Goal: Transaction & Acquisition: Purchase product/service

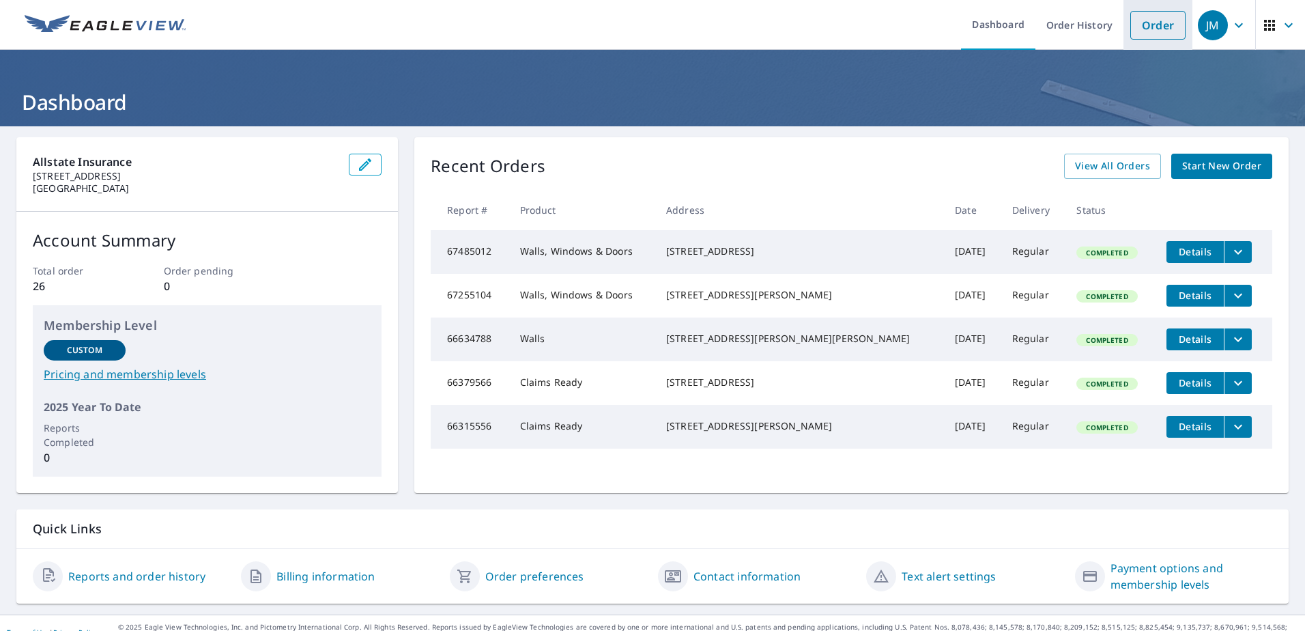
click at [1159, 23] on link "Order" at bounding box center [1158, 25] width 55 height 29
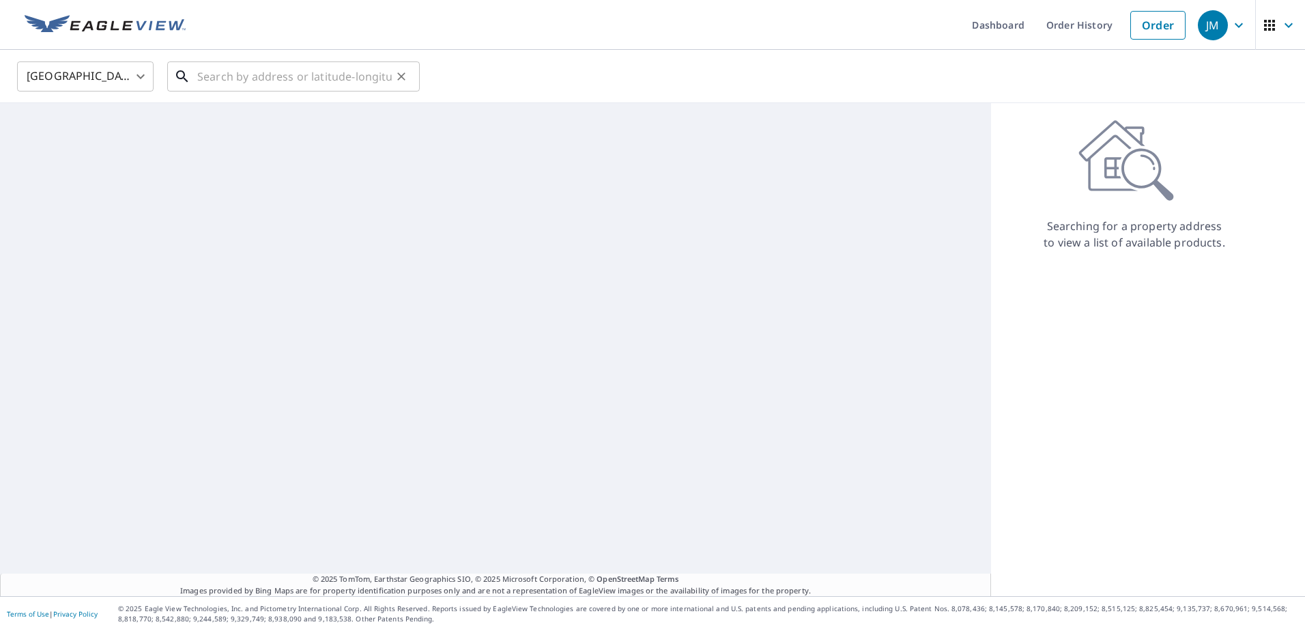
click at [280, 83] on input "text" at bounding box center [294, 76] width 195 height 38
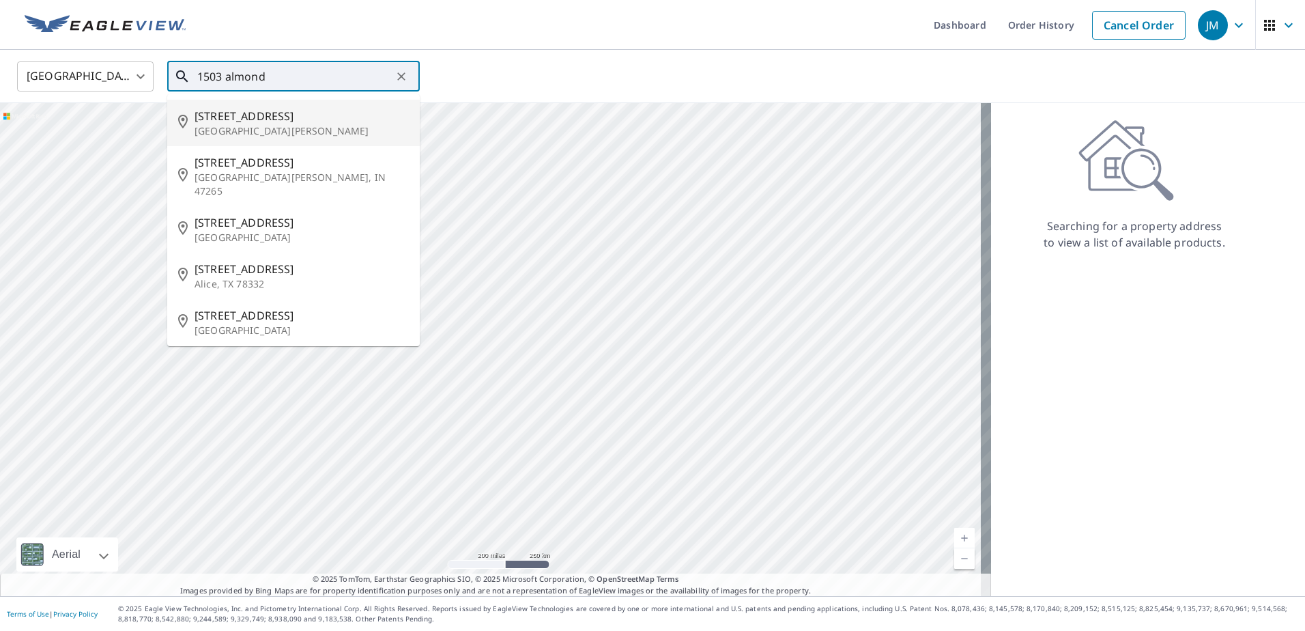
click at [281, 131] on p "[GEOGRAPHIC_DATA][PERSON_NAME]" at bounding box center [302, 131] width 214 height 14
type input "[STREET_ADDRESS][PERSON_NAME]"
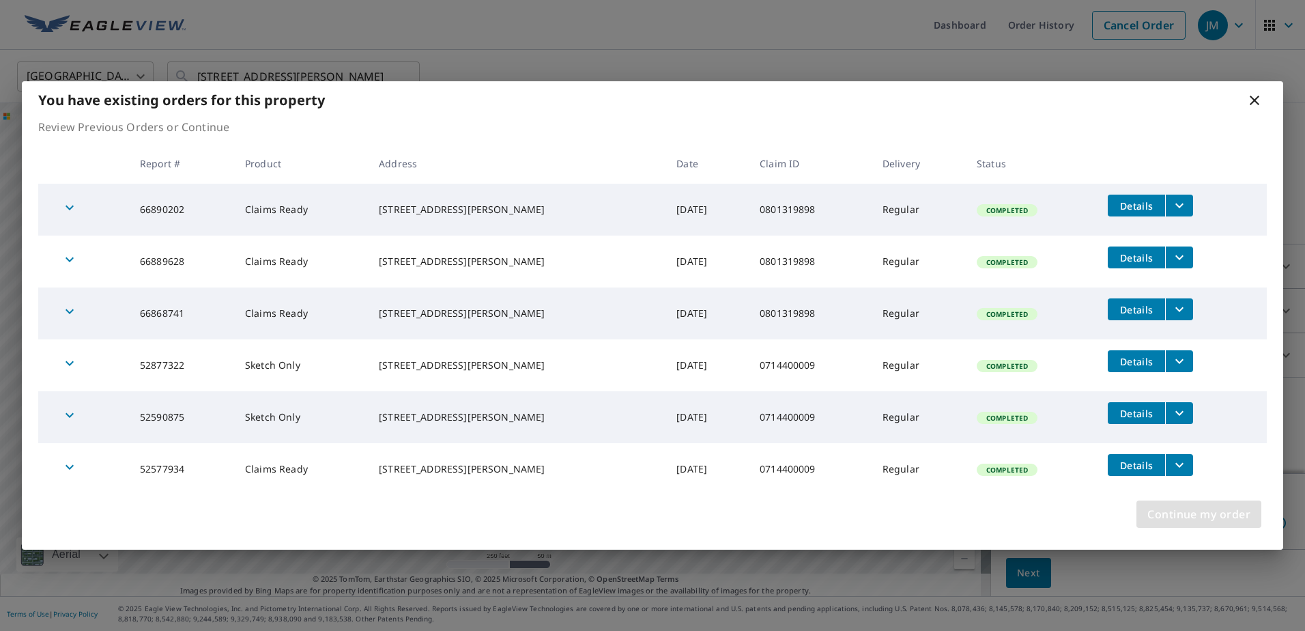
click at [1169, 514] on span "Continue my order" at bounding box center [1199, 514] width 103 height 19
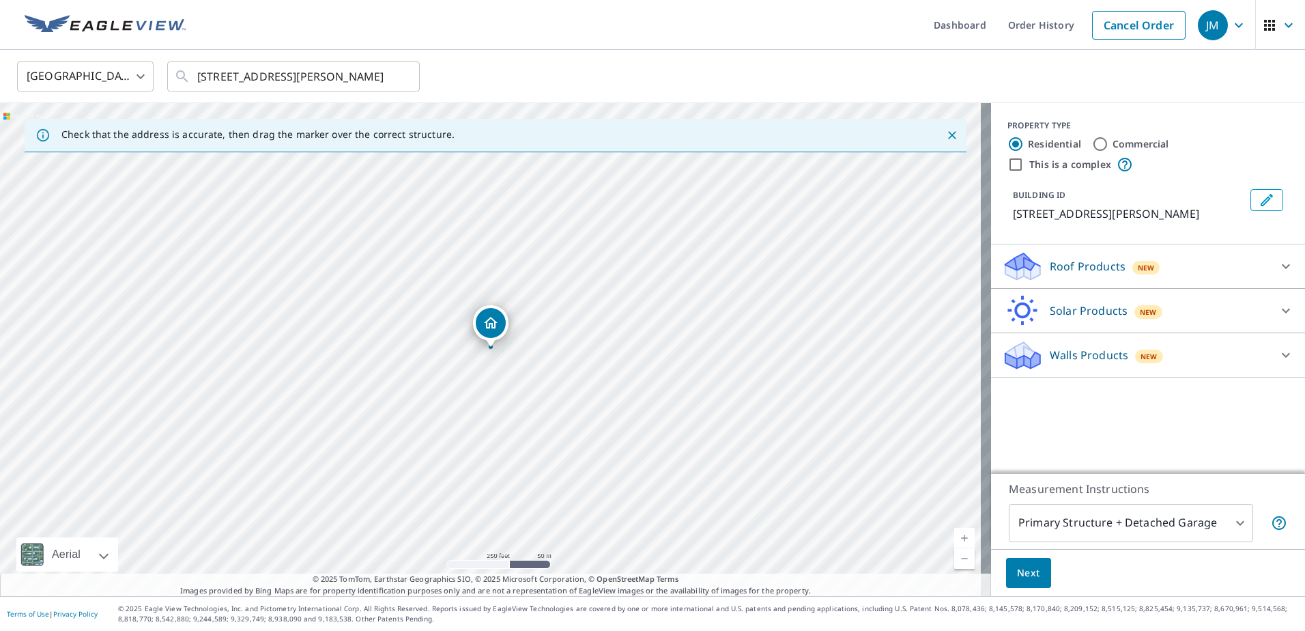
click at [1079, 354] on p "Walls Products" at bounding box center [1089, 355] width 79 height 16
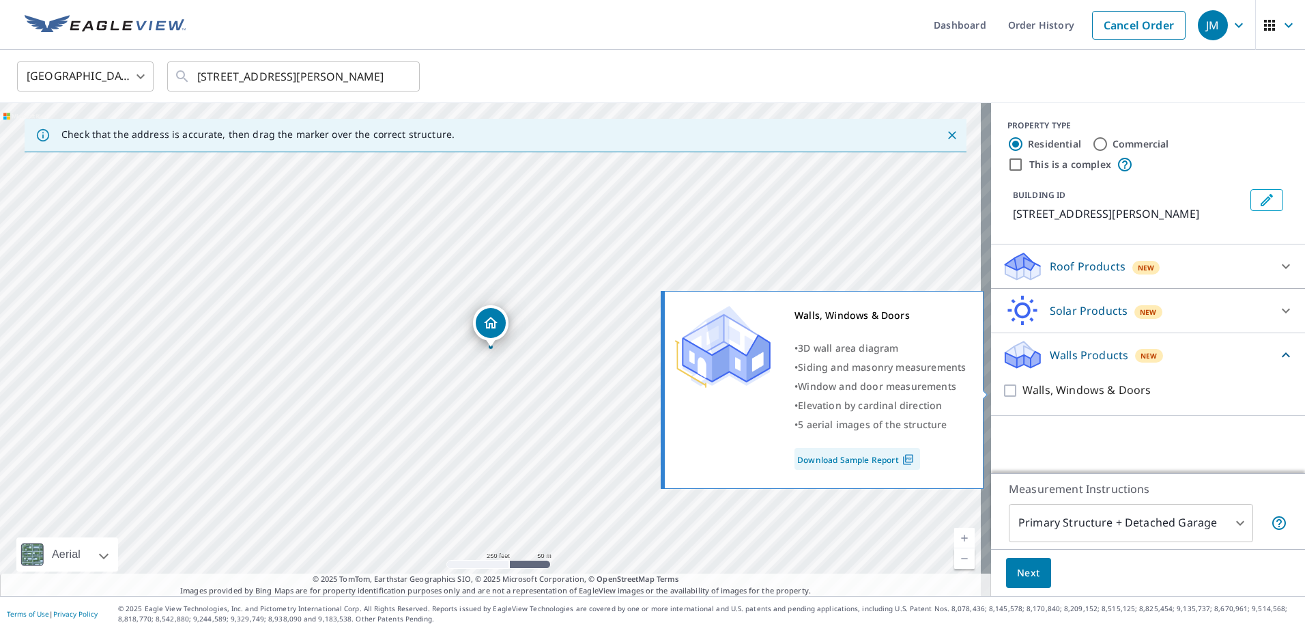
click at [1002, 397] on input "Walls, Windows & Doors" at bounding box center [1012, 390] width 20 height 16
checkbox input "true"
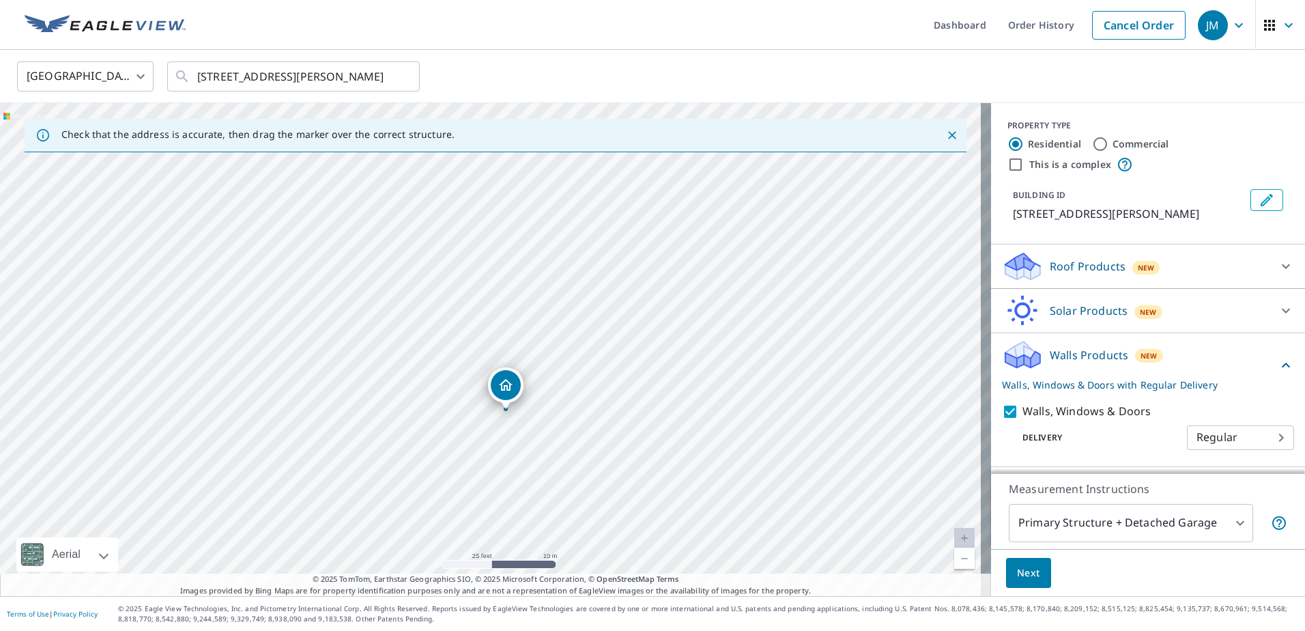
drag, startPoint x: 388, startPoint y: 296, endPoint x: 487, endPoint y: 356, distance: 115.2
click at [487, 357] on div "[STREET_ADDRESS][PERSON_NAME]" at bounding box center [495, 349] width 991 height 493
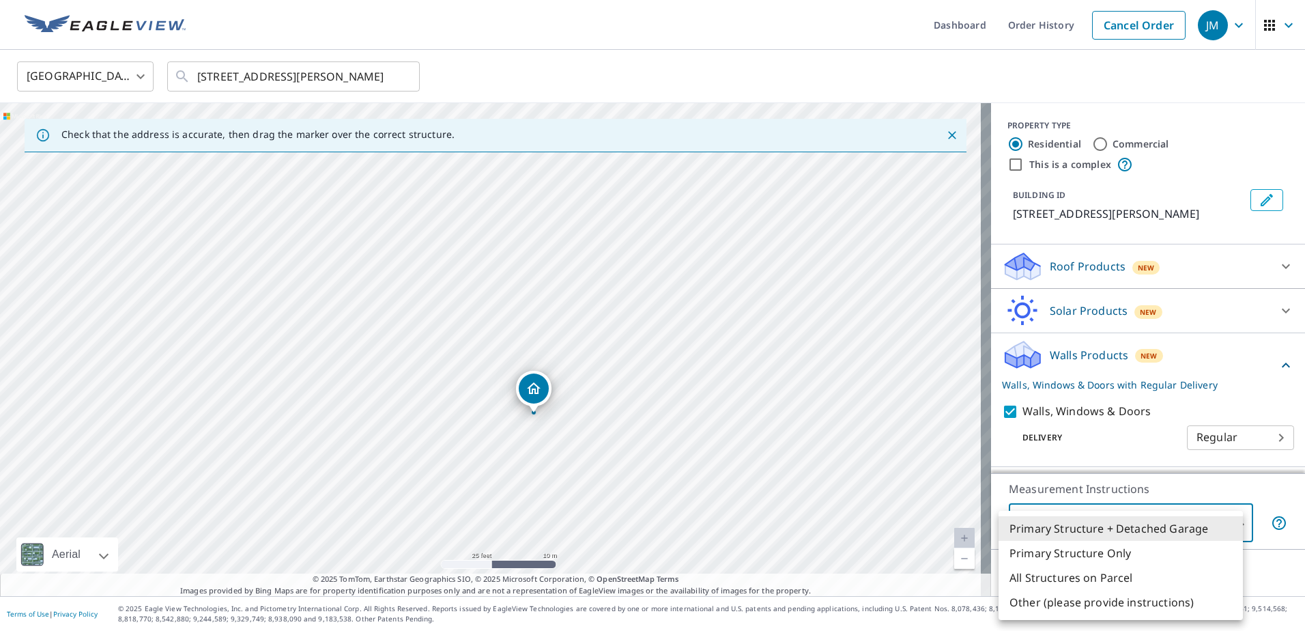
click at [1137, 526] on body "JM JM Dashboard Order History Cancel Order JM [GEOGRAPHIC_DATA] [GEOGRAPHIC_DAT…" at bounding box center [652, 315] width 1305 height 631
click at [1100, 558] on li "Primary Structure Only" at bounding box center [1121, 553] width 244 height 25
type input "2"
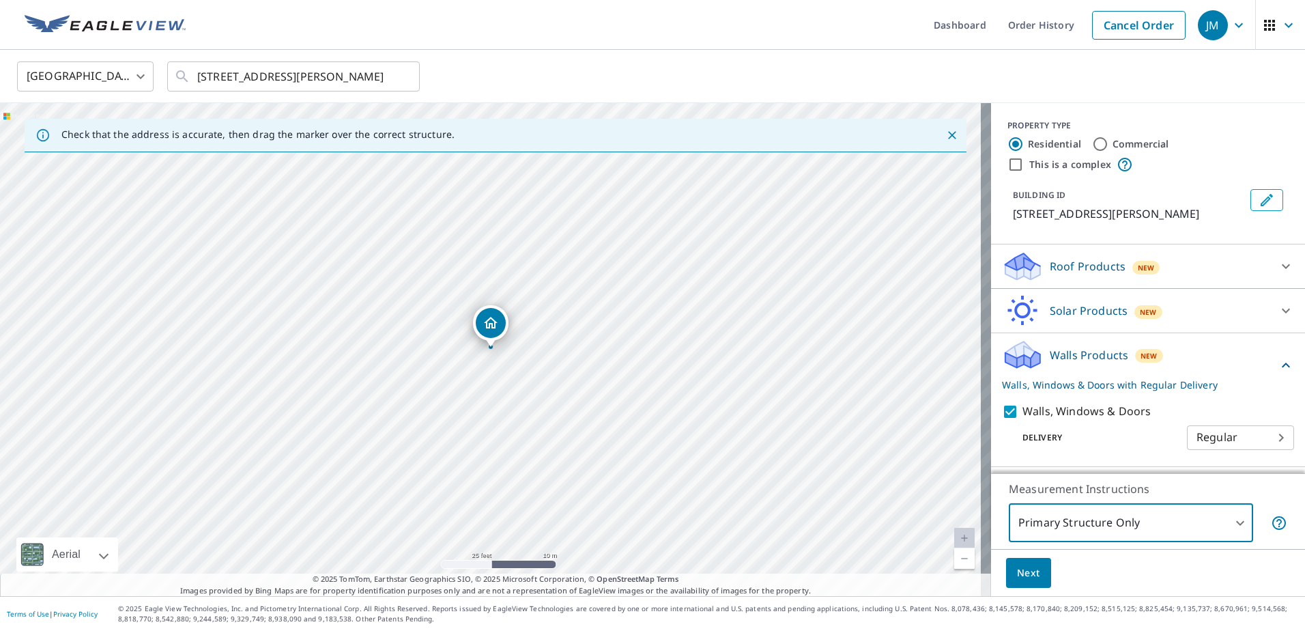
click at [1017, 578] on span "Next" at bounding box center [1028, 573] width 23 height 17
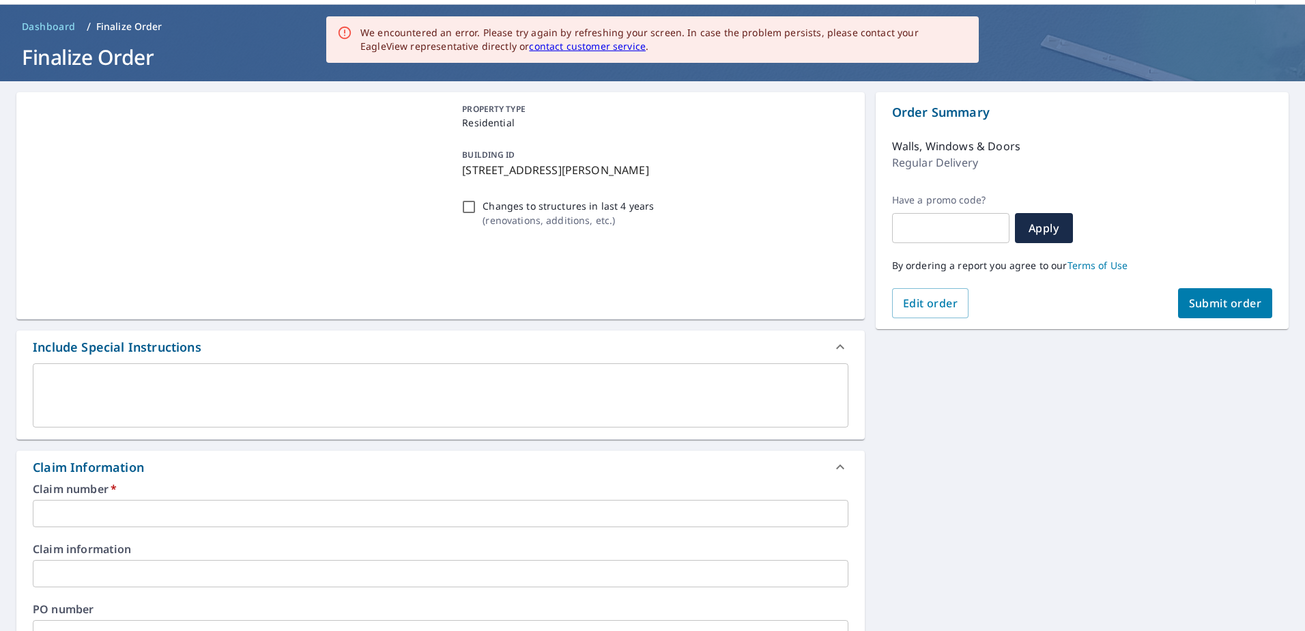
scroll to position [137, 0]
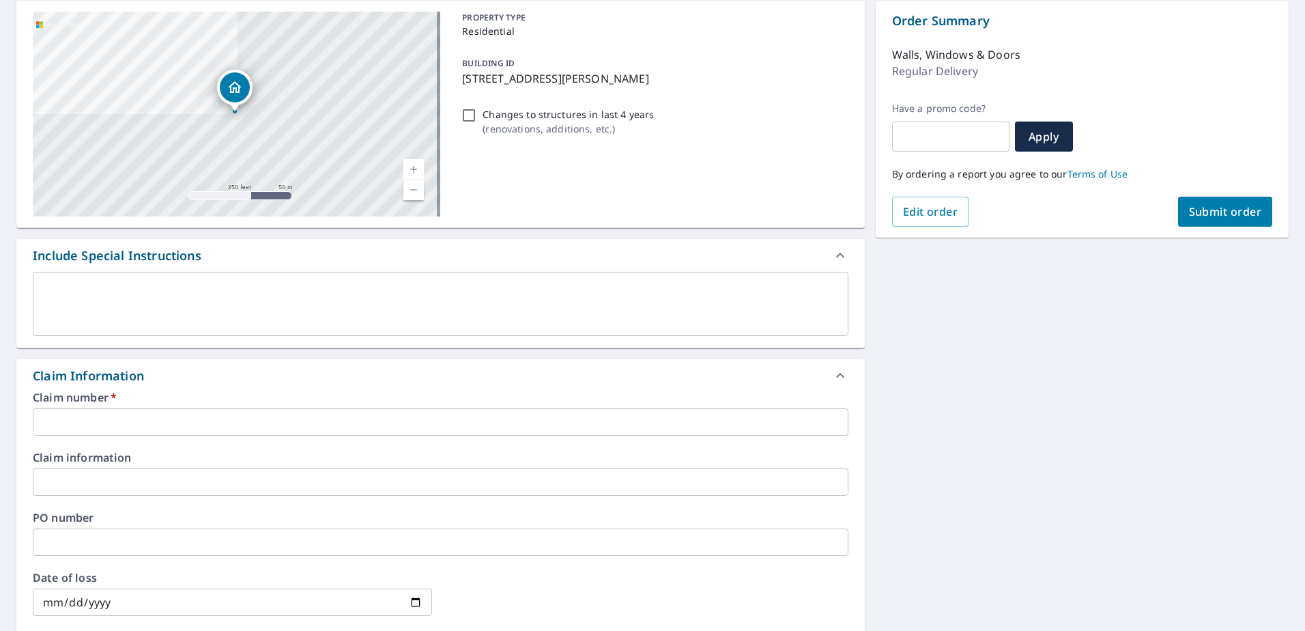
click at [59, 421] on input "text" at bounding box center [441, 421] width 816 height 27
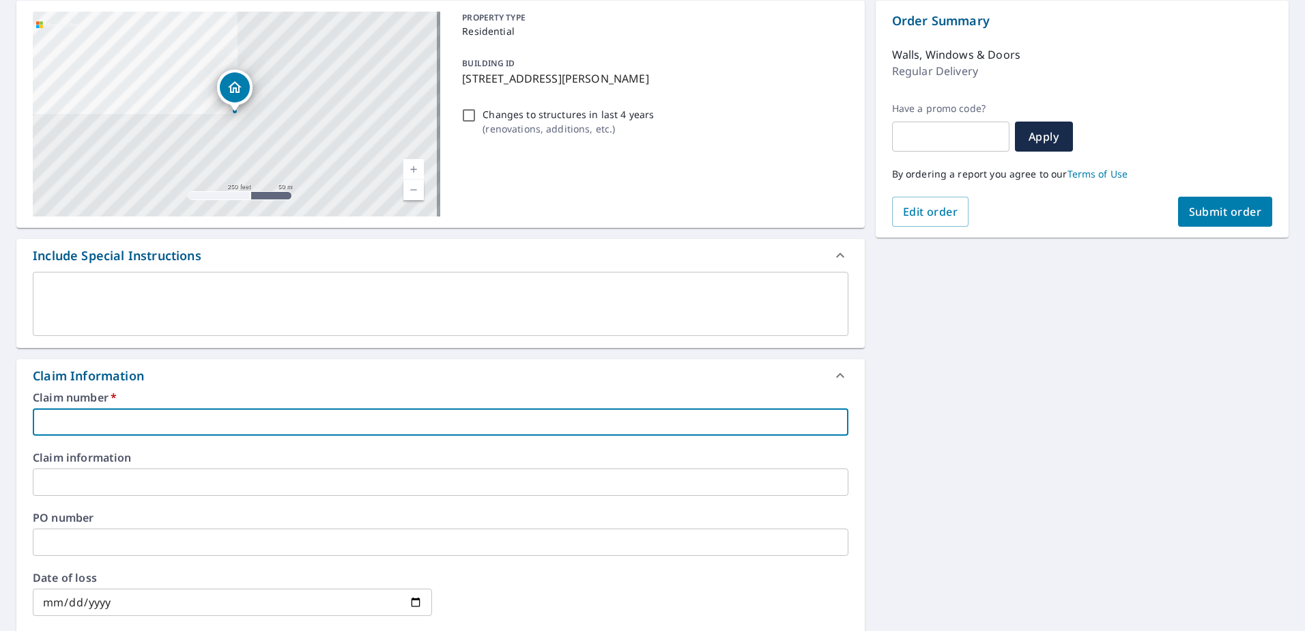
paste input "0801319898"
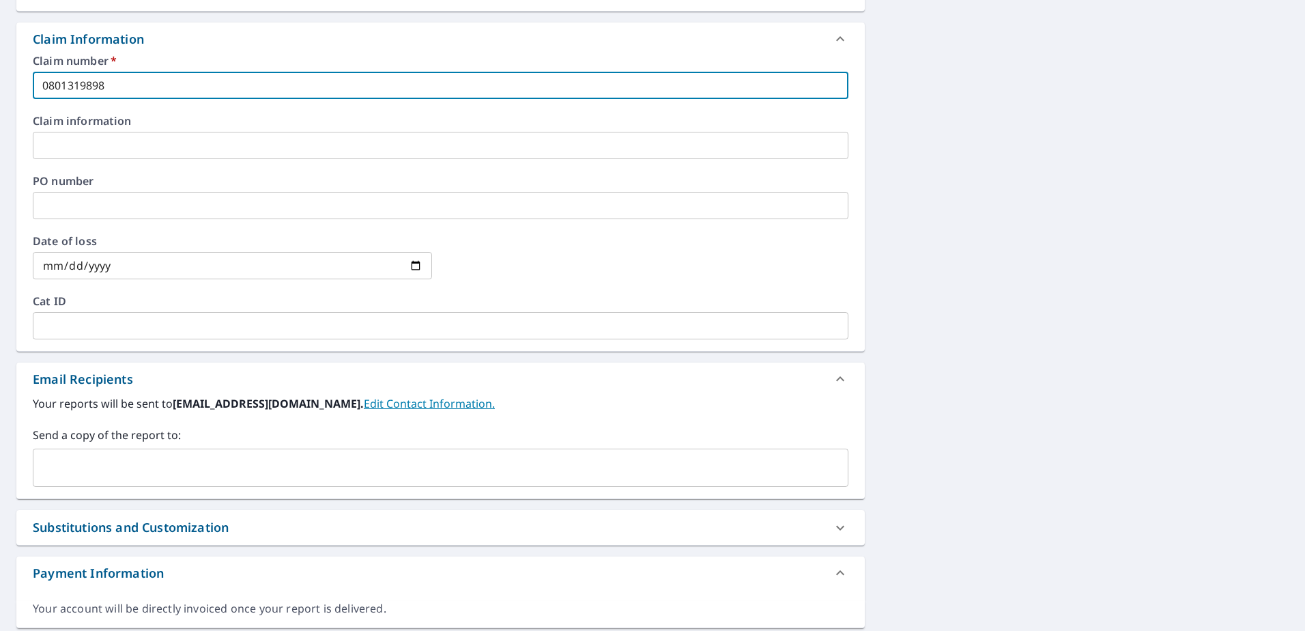
scroll to position [478, 0]
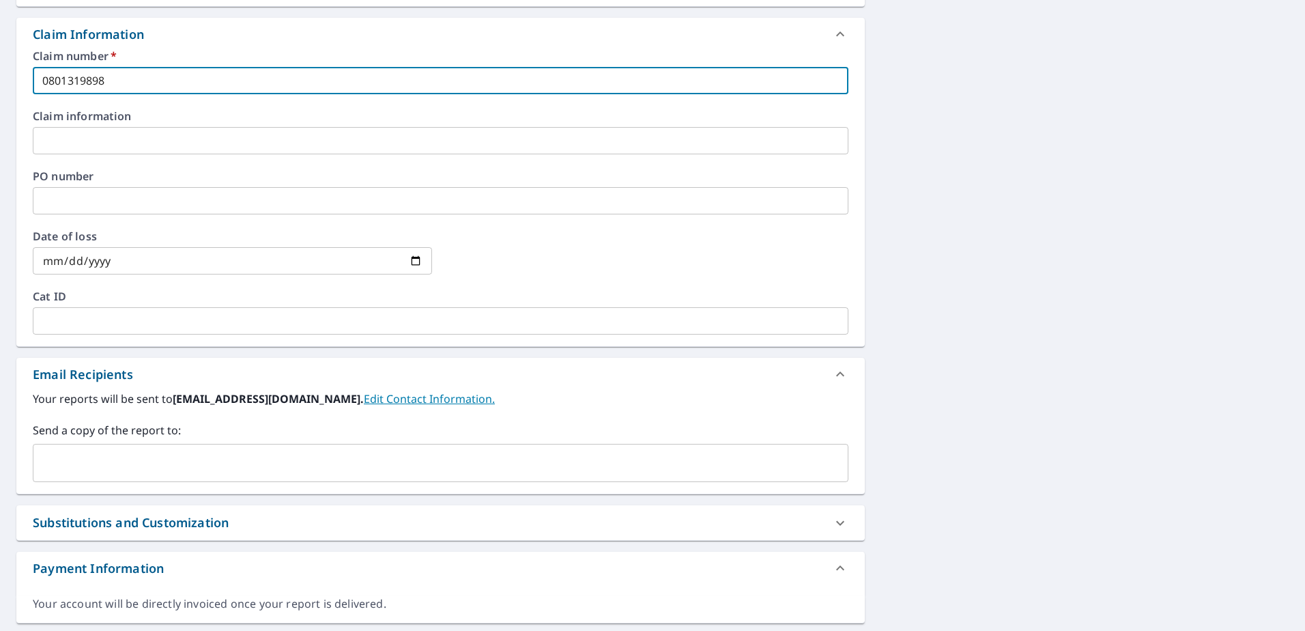
type input "0801319898"
click at [101, 472] on input "text" at bounding box center [430, 463] width 783 height 26
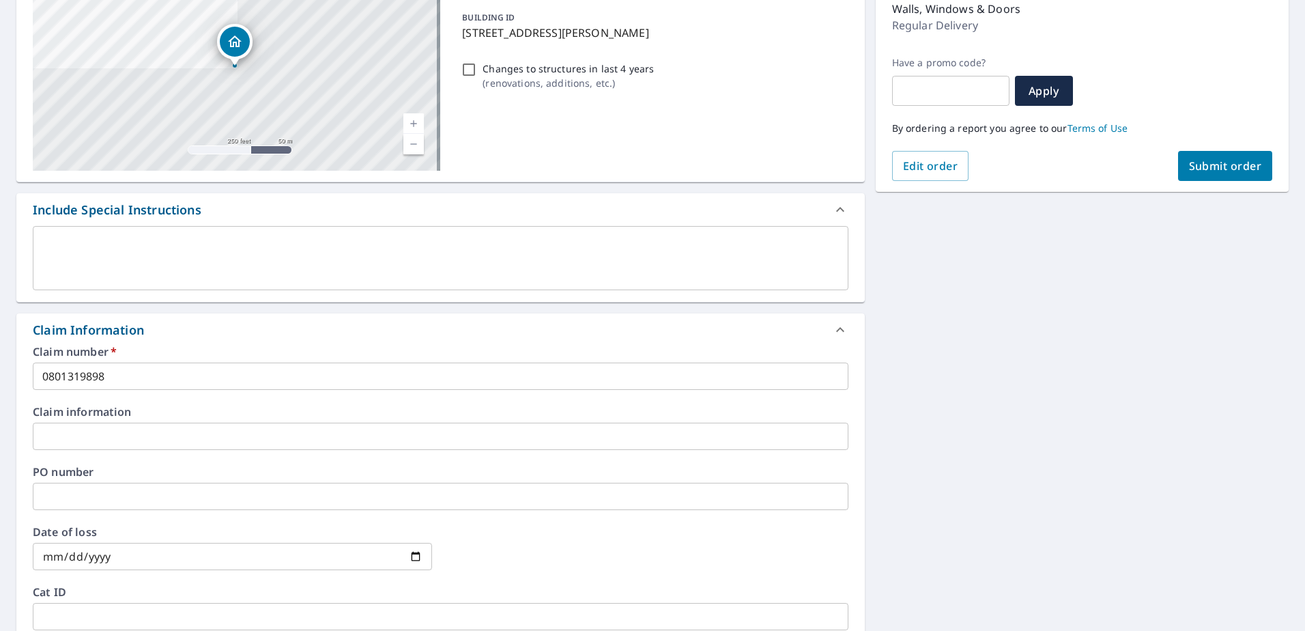
scroll to position [0, 0]
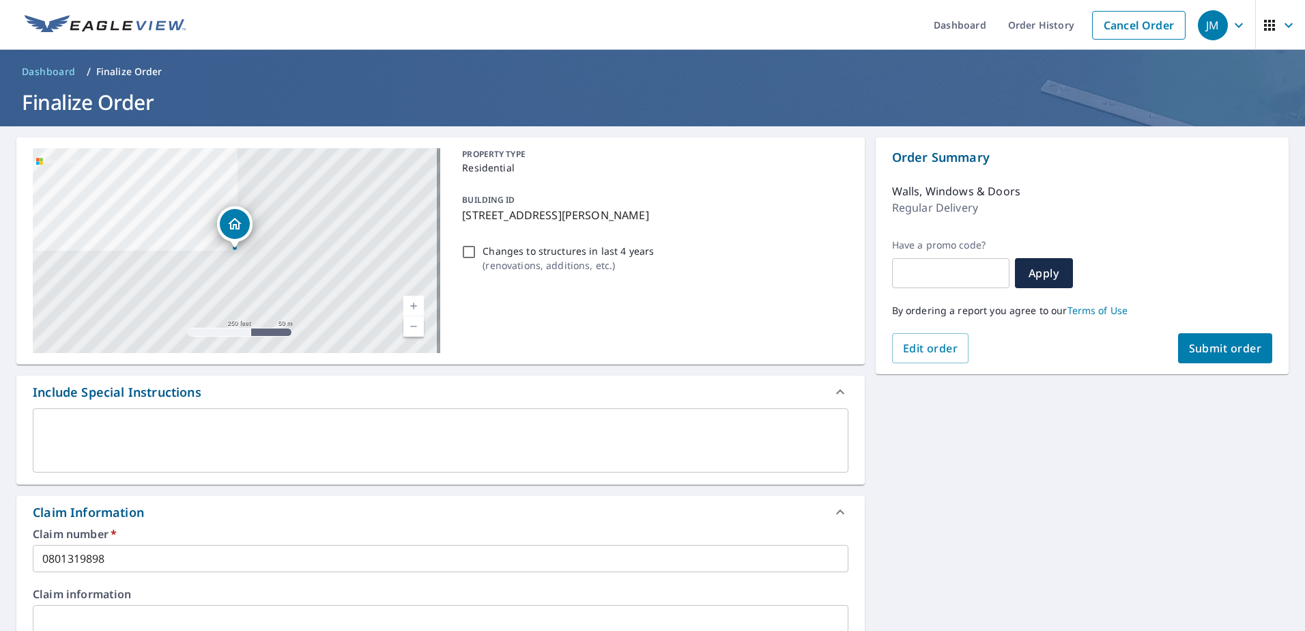
type input "[EMAIL_ADDRESS][DOMAIN_NAME]"
click at [1215, 345] on span "Submit order" at bounding box center [1225, 348] width 73 height 15
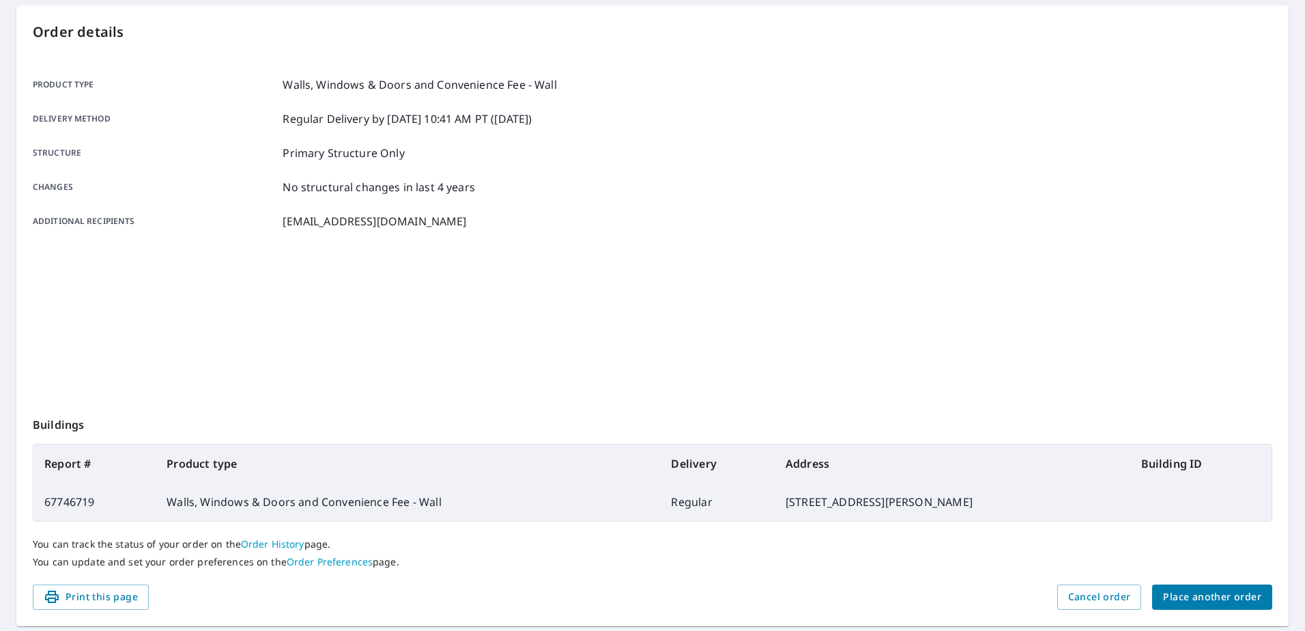
scroll to position [173, 0]
